Goal: Information Seeking & Learning: Learn about a topic

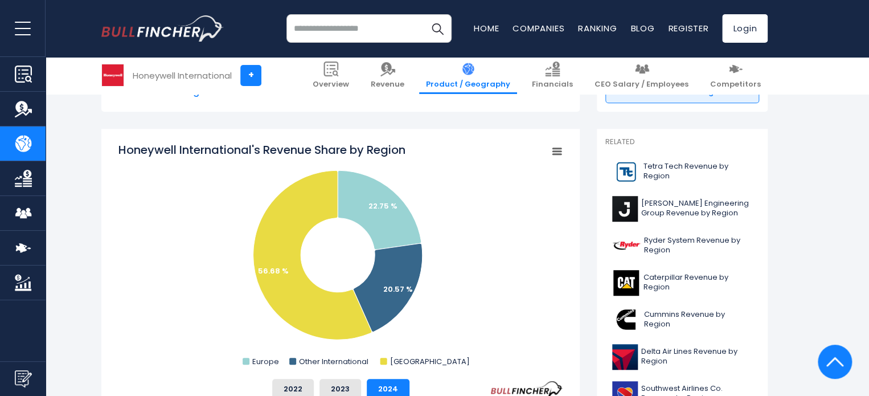
scroll to position [171, 0]
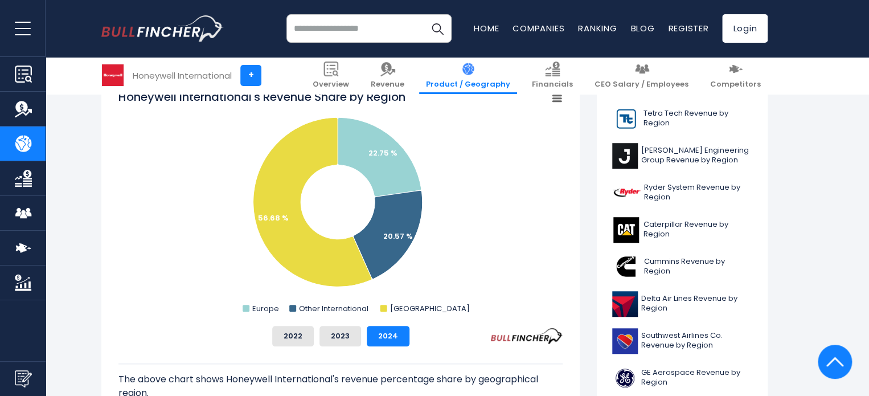
scroll to position [285, 0]
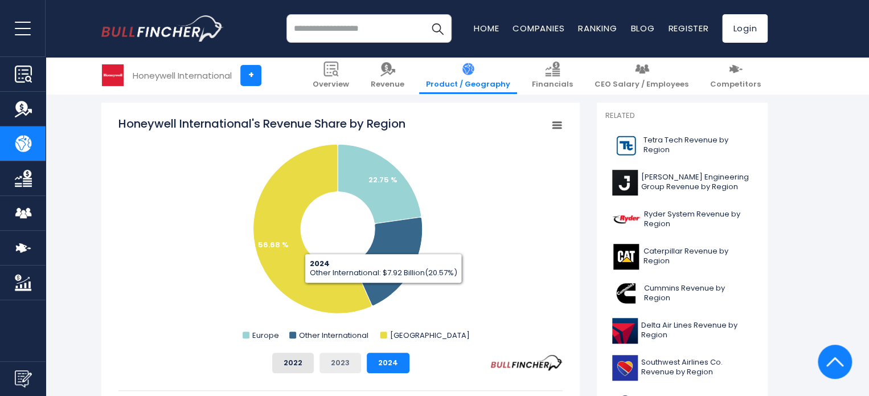
click at [337, 371] on button "2023" at bounding box center [341, 363] width 42 height 21
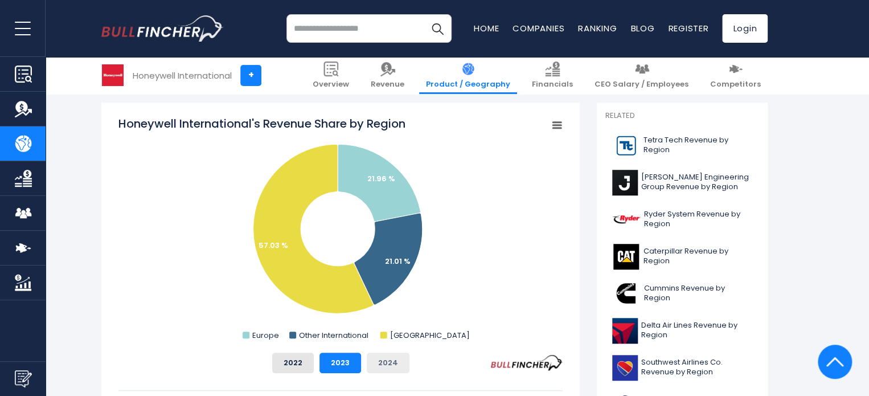
click at [372, 369] on button "2024" at bounding box center [388, 363] width 43 height 21
click at [349, 368] on button "2023" at bounding box center [341, 363] width 42 height 21
click at [383, 365] on button "2024" at bounding box center [388, 363] width 43 height 21
click at [340, 366] on button "2023" at bounding box center [341, 363] width 42 height 21
click at [410, 365] on div "2022 2023 2024" at bounding box center [340, 363] width 444 height 21
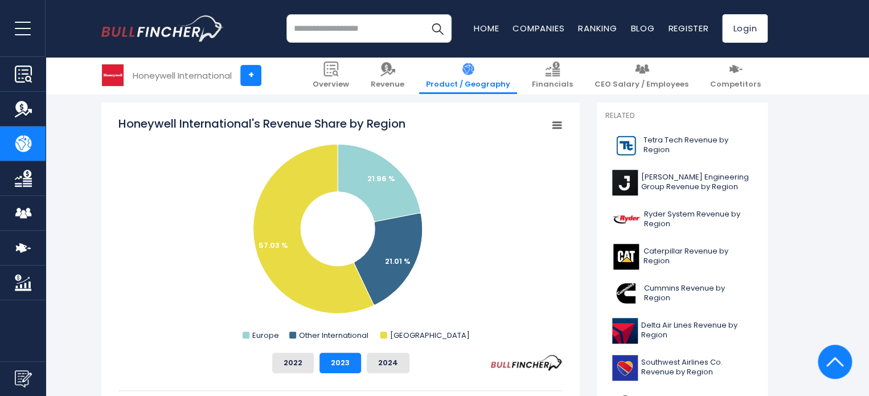
click at [363, 365] on div "2022 2023 2024" at bounding box center [340, 363] width 444 height 21
click at [398, 362] on button "2024" at bounding box center [388, 363] width 43 height 21
click at [356, 365] on button "2023" at bounding box center [341, 363] width 42 height 21
click at [394, 362] on button "2024" at bounding box center [388, 363] width 43 height 21
click at [346, 368] on button "2023" at bounding box center [341, 363] width 42 height 21
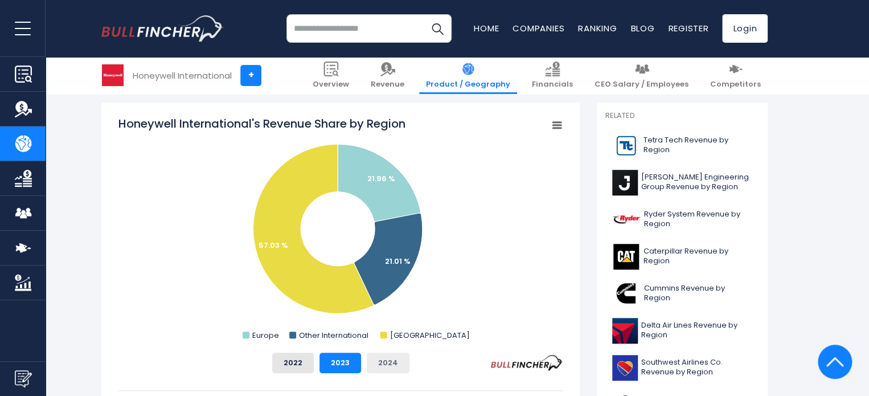
click at [394, 365] on button "2024" at bounding box center [388, 363] width 43 height 21
click at [353, 364] on button "2023" at bounding box center [341, 363] width 42 height 21
click at [374, 362] on button "2024" at bounding box center [388, 363] width 43 height 21
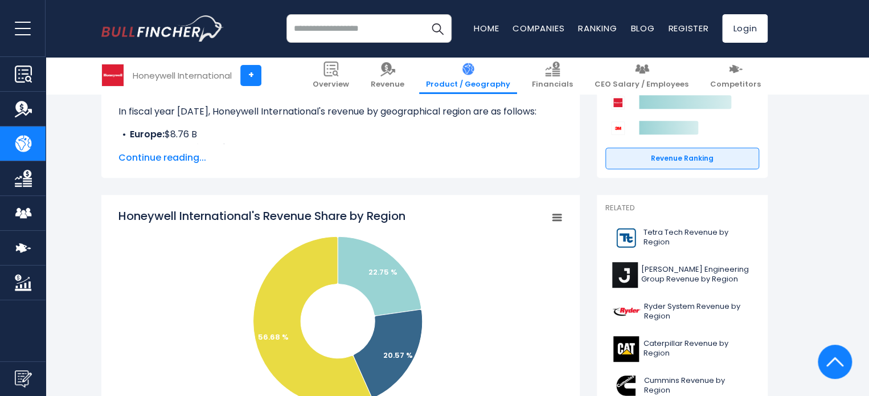
scroll to position [171, 0]
